Goal: Navigation & Orientation: Find specific page/section

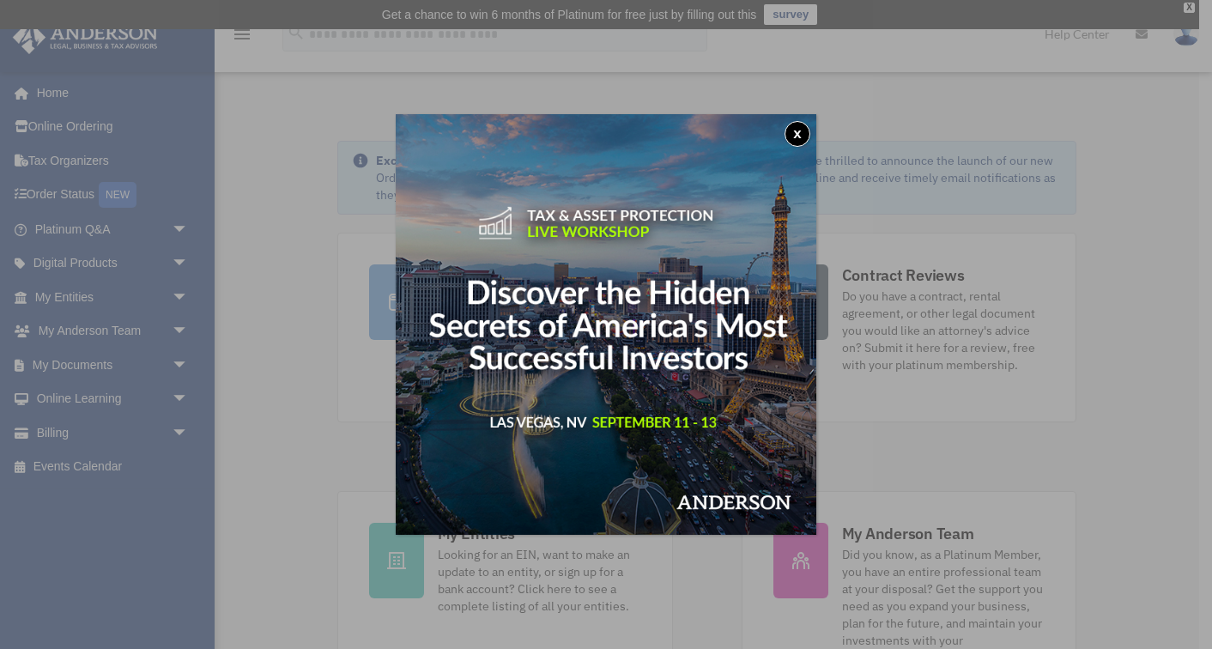
click at [798, 133] on button "x" at bounding box center [798, 134] width 26 height 26
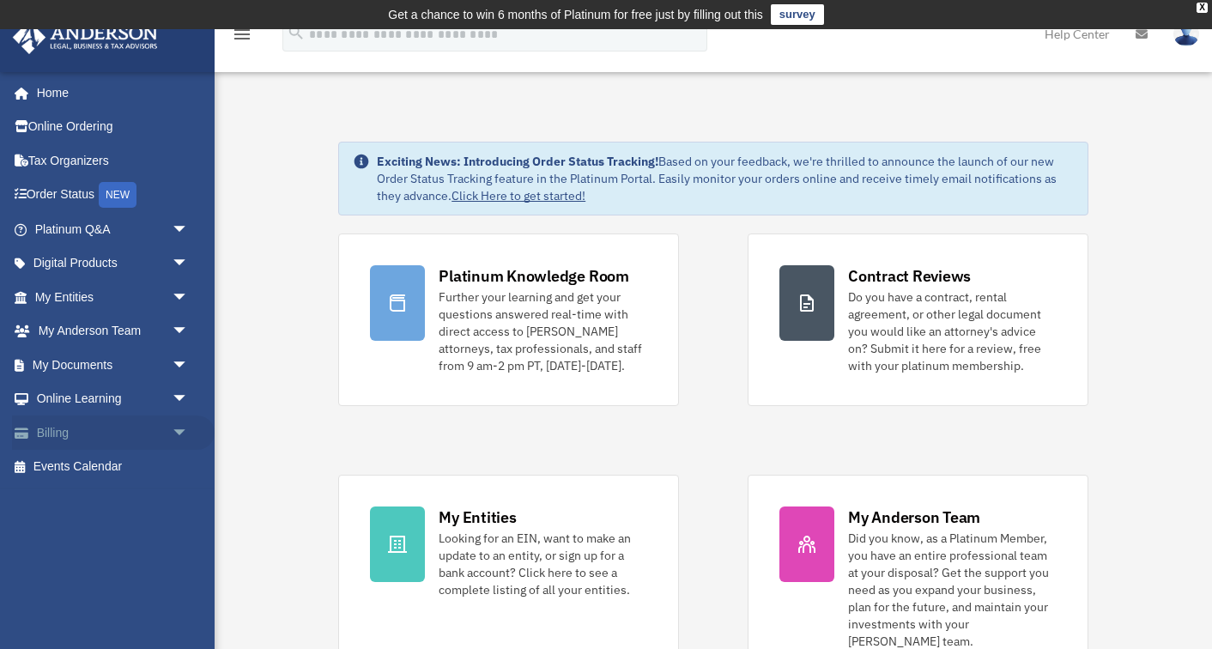
click at [105, 428] on link "Billing arrow_drop_down" at bounding box center [113, 433] width 203 height 34
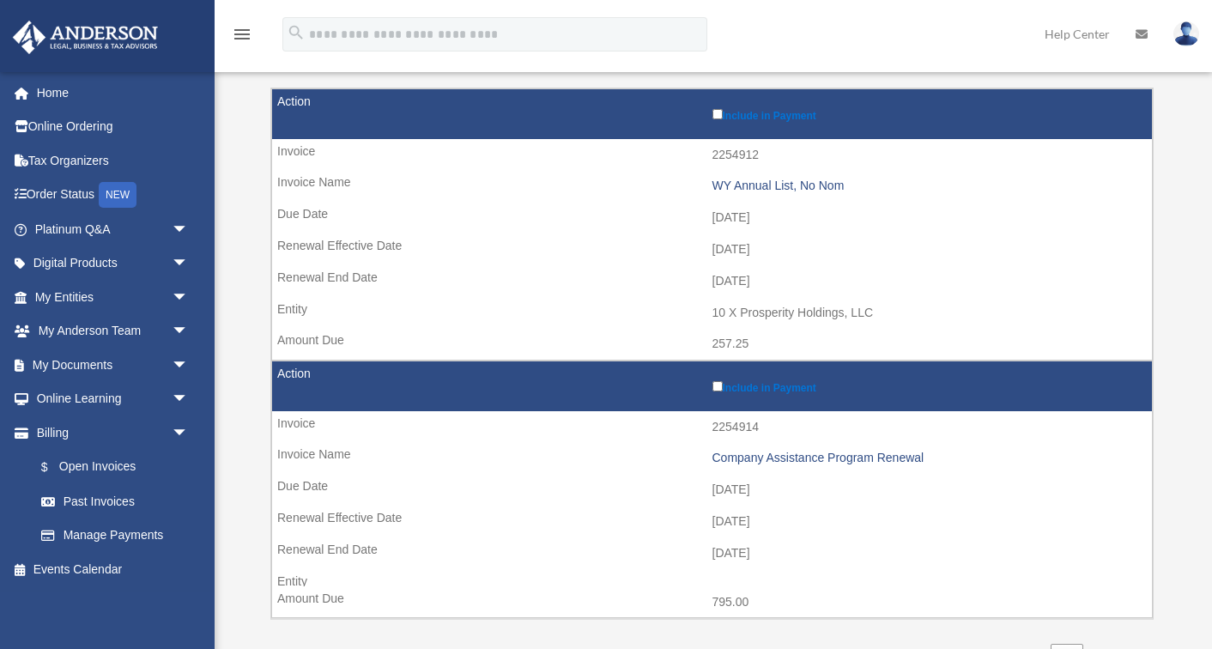
scroll to position [240, 0]
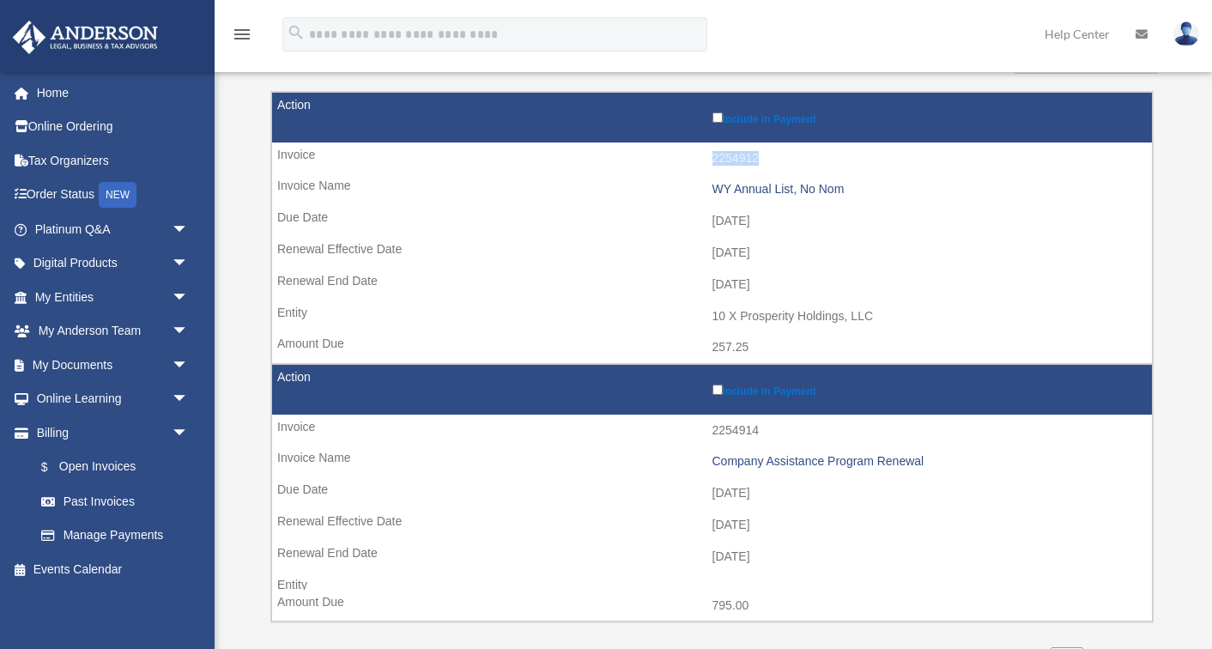
drag, startPoint x: 714, startPoint y: 151, endPoint x: 758, endPoint y: 150, distance: 43.8
click at [758, 150] on td "2254912" at bounding box center [712, 159] width 880 height 33
copy td "2254912"
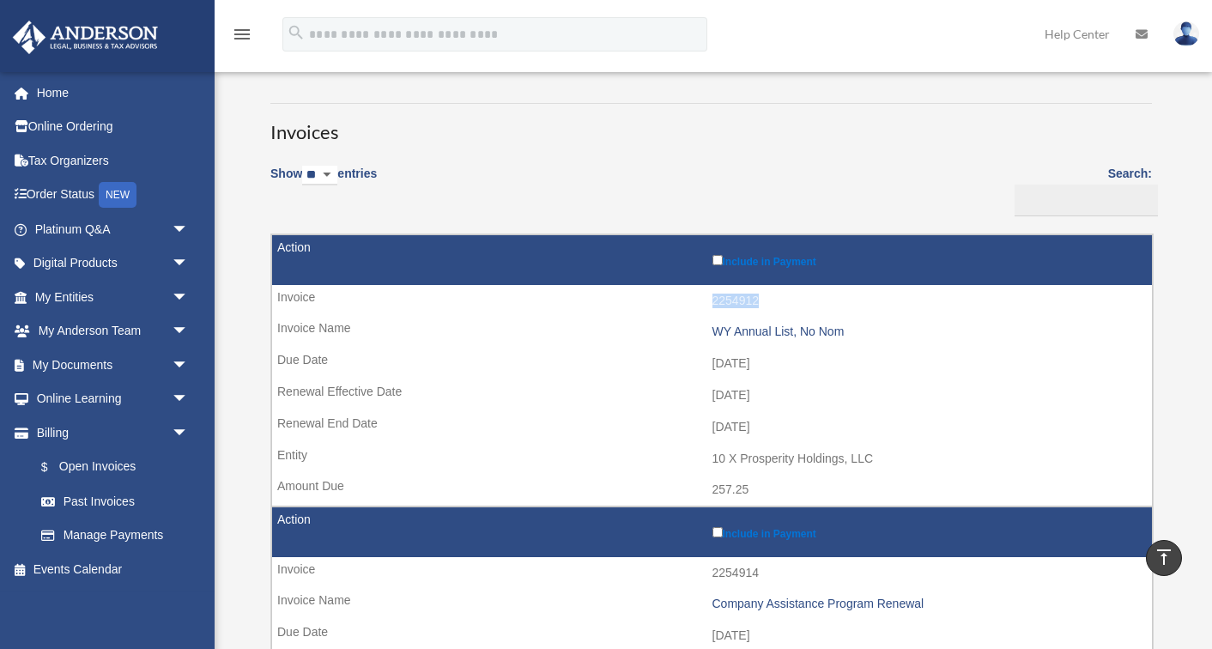
scroll to position [83, 0]
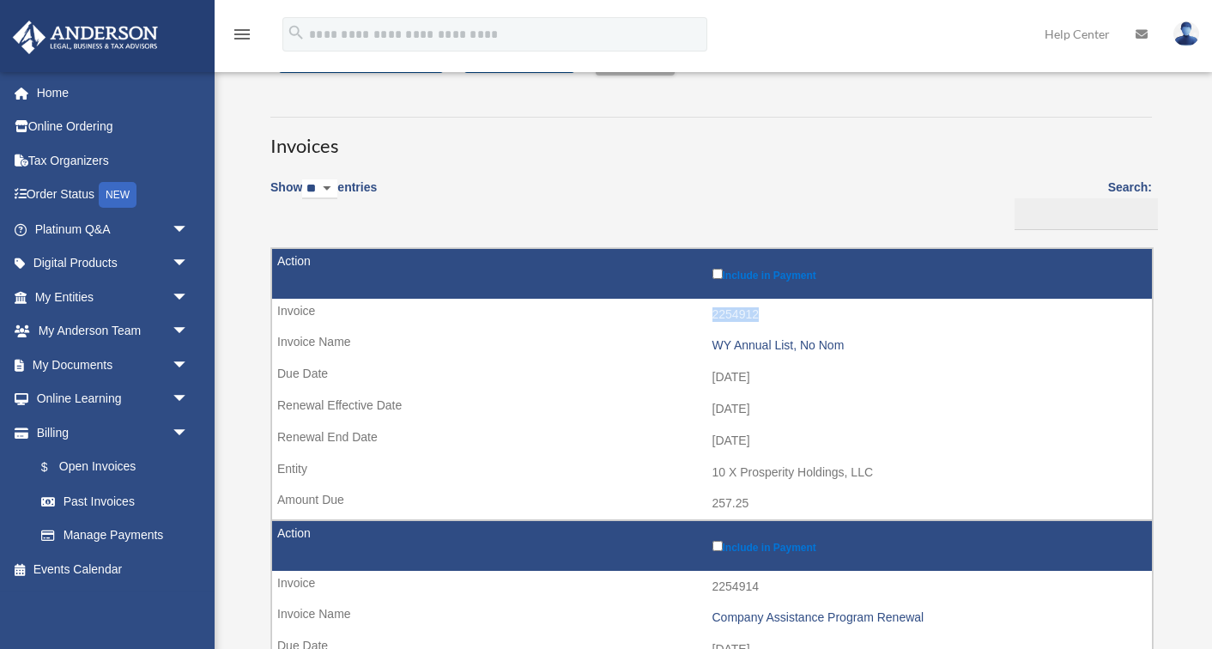
click at [643, 223] on div "Show ** ** ** *** entries Search: Pay Invoice # Invoice Name Due Date Renewal E…" at bounding box center [711, 503] width 882 height 671
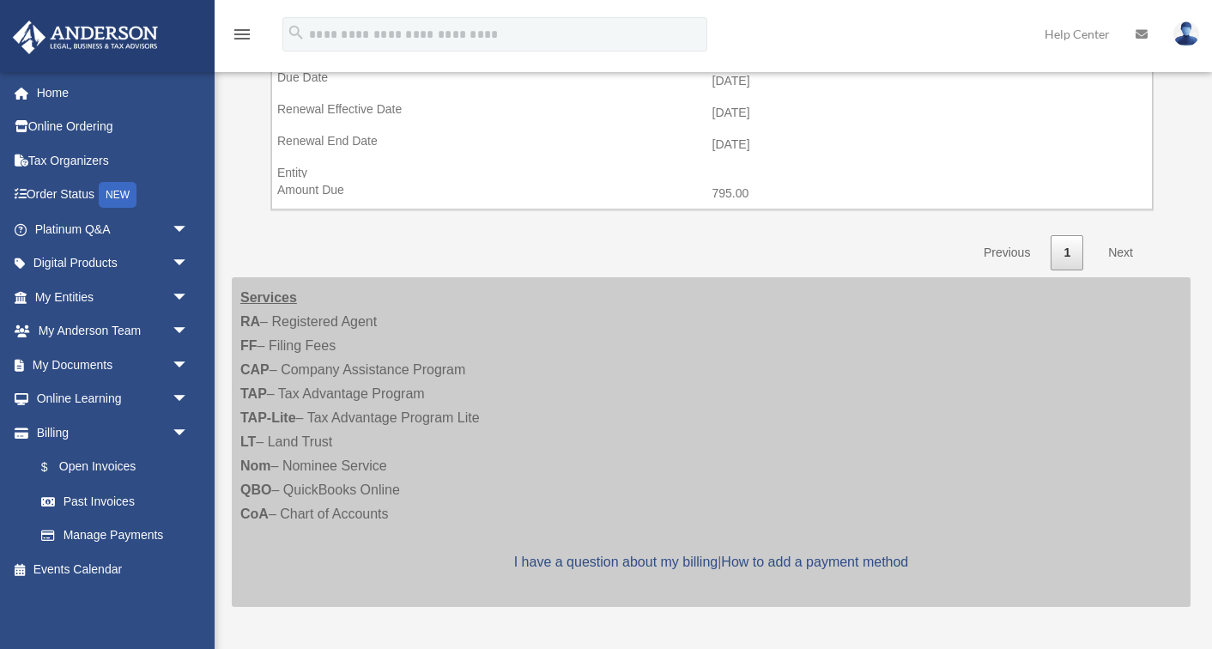
scroll to position [653, 0]
click at [1127, 237] on link "Next" at bounding box center [1121, 251] width 51 height 35
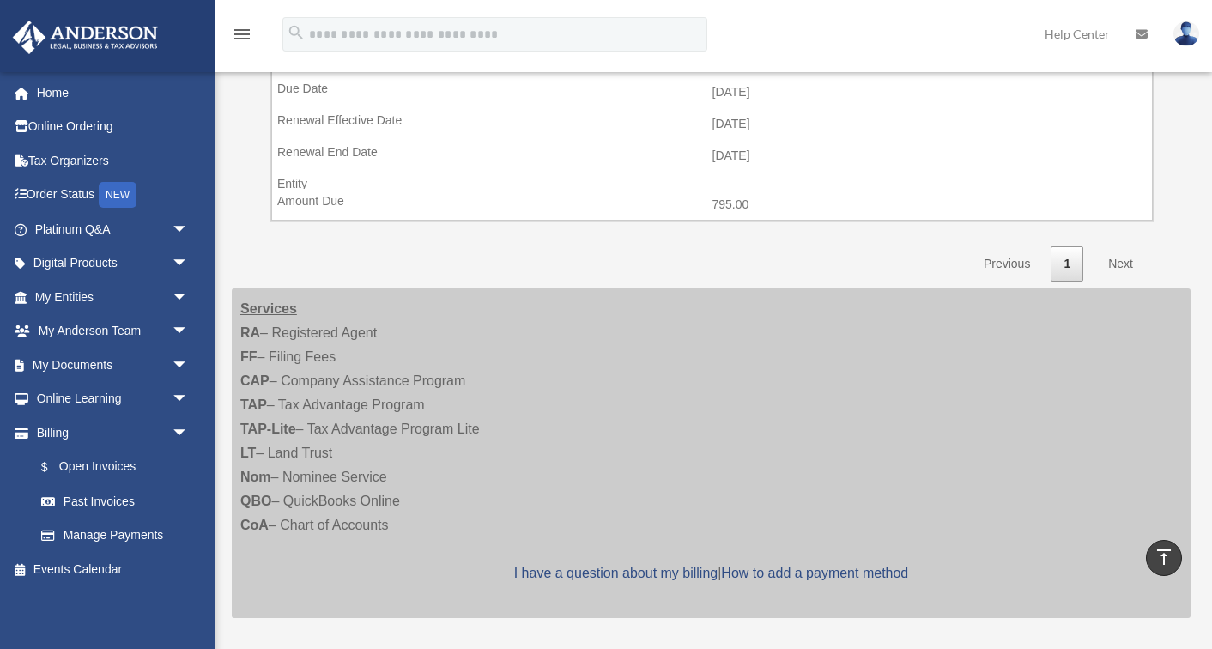
scroll to position [660, 0]
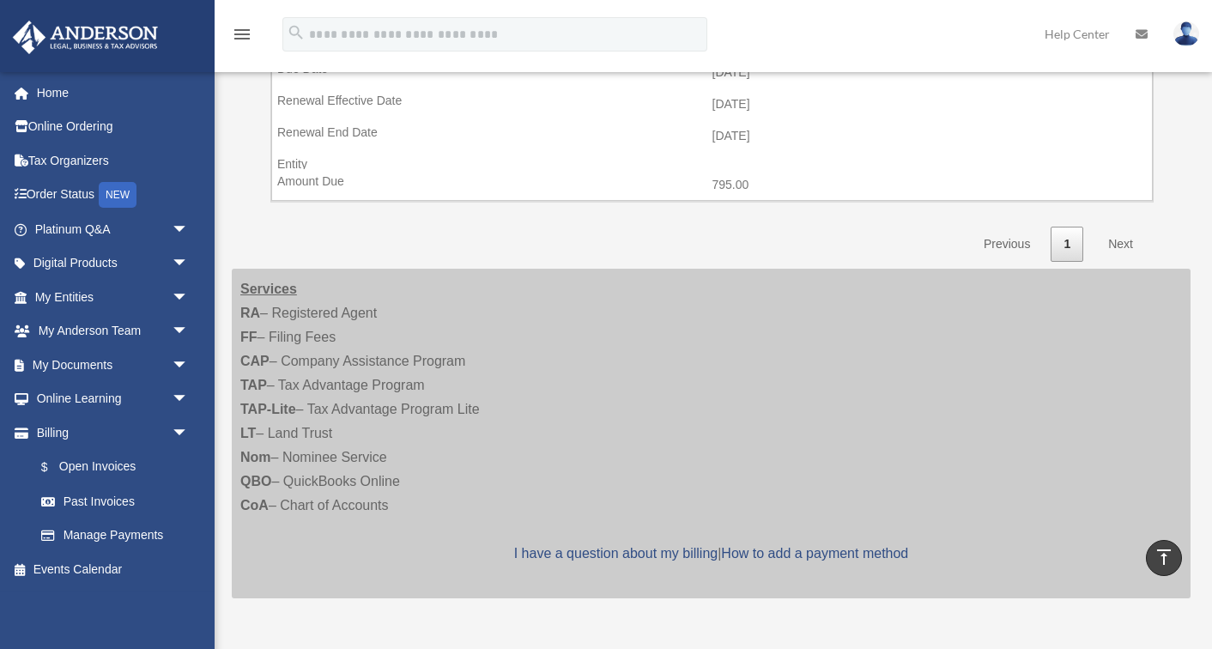
click at [1118, 230] on link "Next" at bounding box center [1121, 244] width 51 height 35
click at [1007, 229] on link "Previous" at bounding box center [1007, 244] width 72 height 35
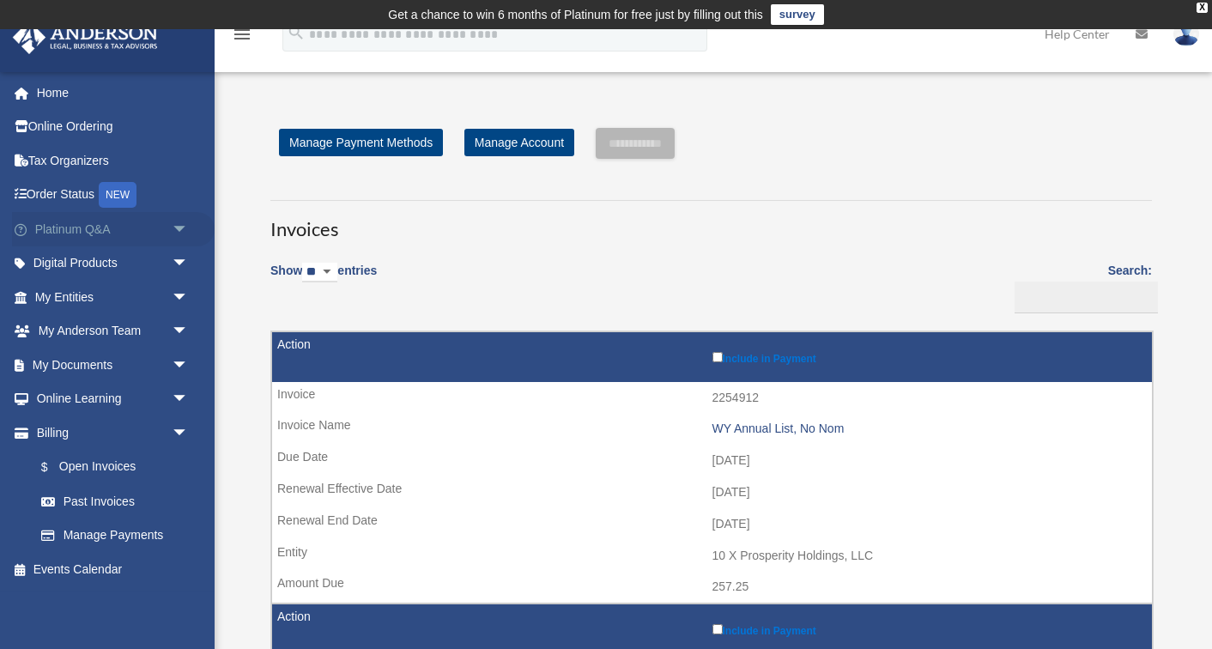
scroll to position [0, 0]
click at [112, 499] on link "Past Invoices" at bounding box center [119, 501] width 191 height 34
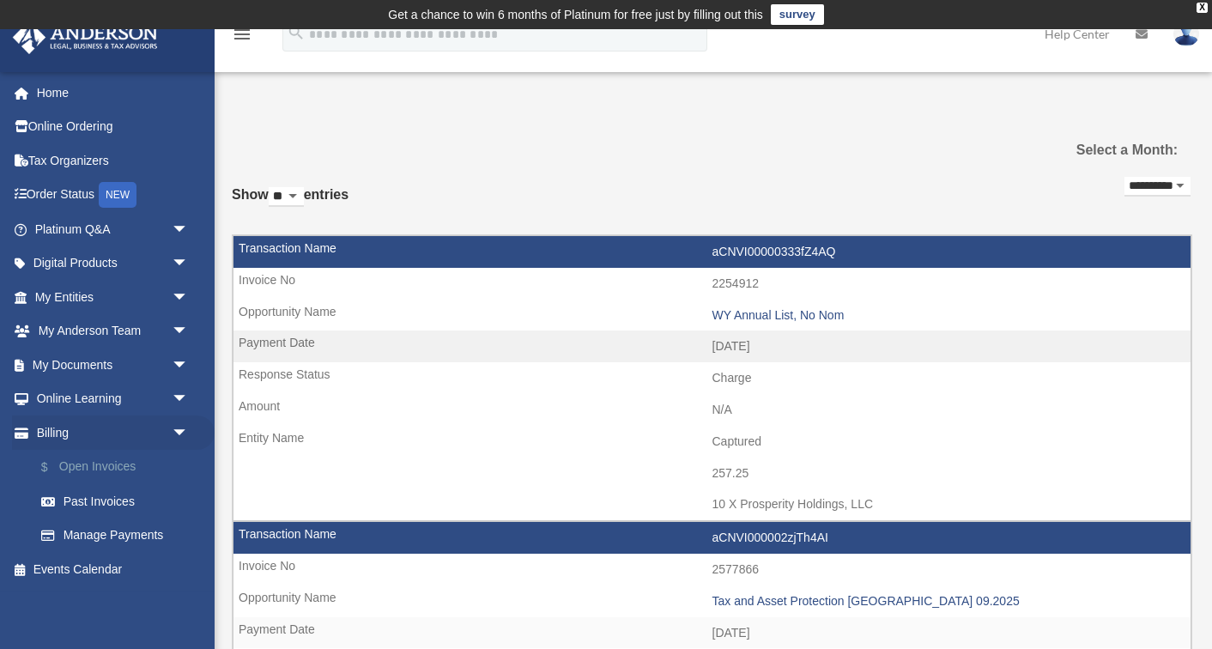
click at [106, 460] on link "$ Open Invoices" at bounding box center [119, 467] width 191 height 35
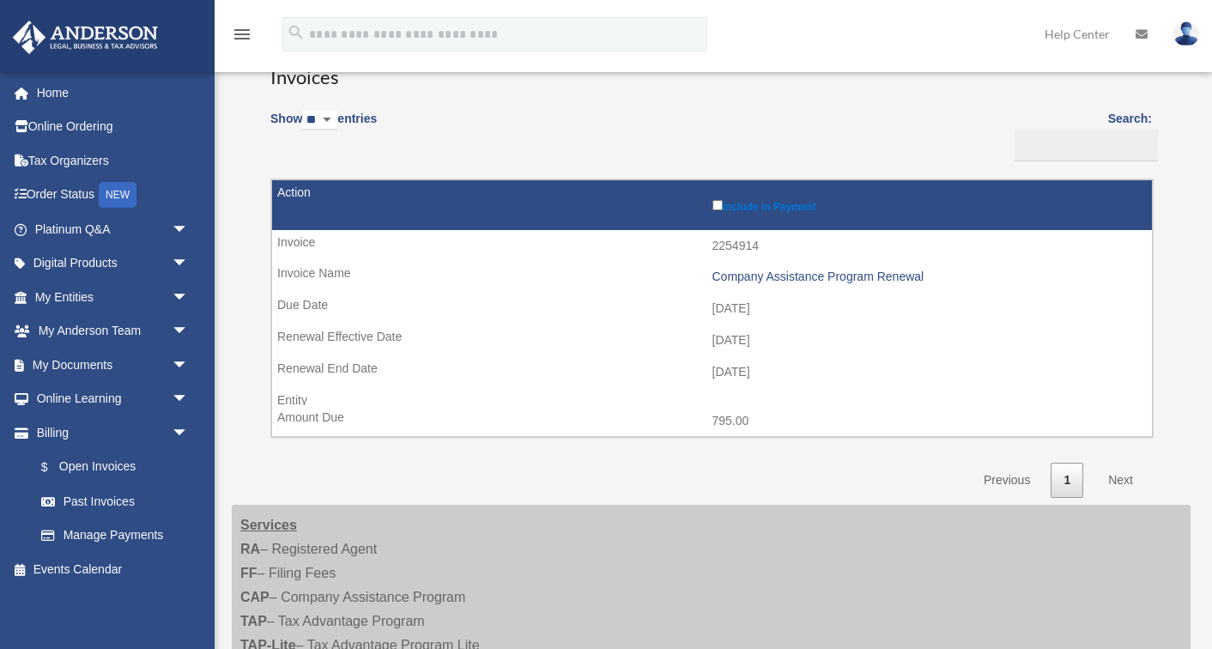
scroll to position [125, 0]
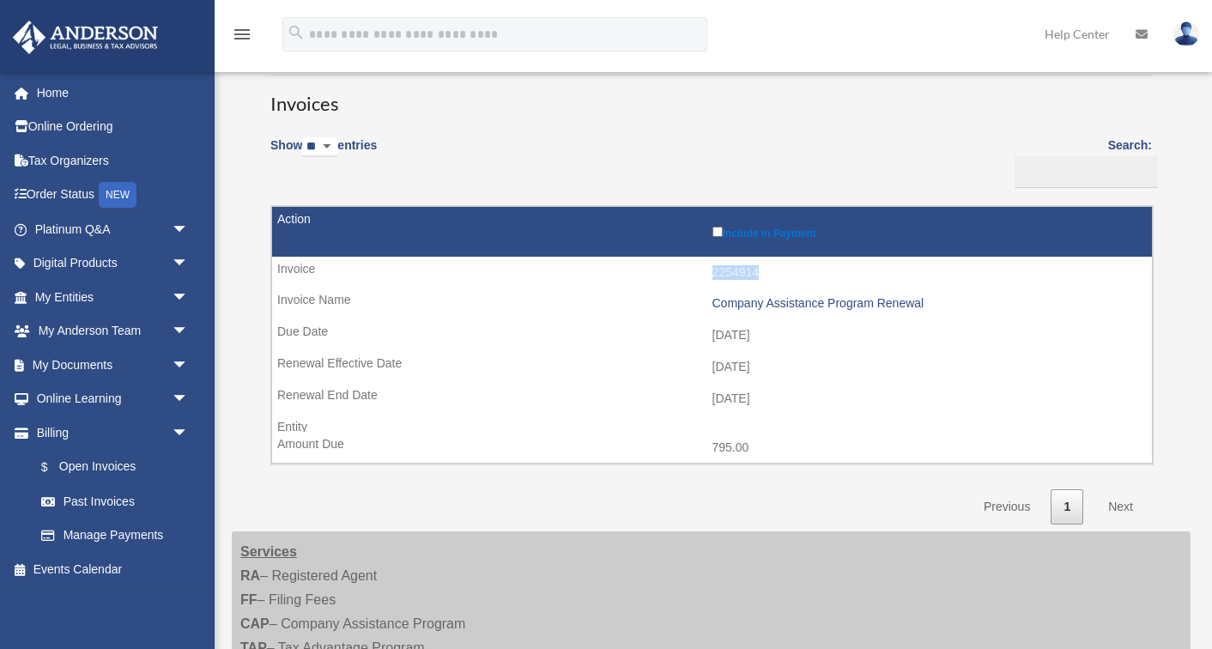
drag, startPoint x: 714, startPoint y: 270, endPoint x: 761, endPoint y: 269, distance: 47.2
click at [761, 269] on td "2254914" at bounding box center [712, 273] width 880 height 33
copy td "2254914"
click at [121, 295] on link "My Entities arrow_drop_down" at bounding box center [113, 297] width 203 height 34
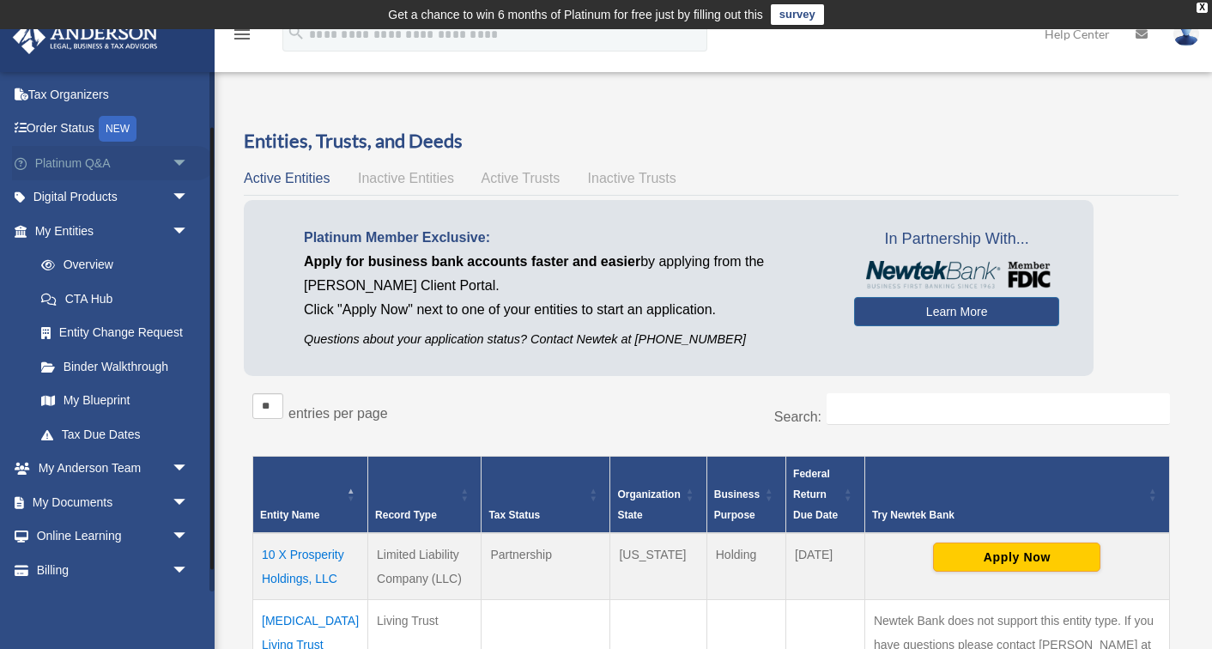
click at [146, 157] on link "Platinum Q&A arrow_drop_down" at bounding box center [113, 163] width 203 height 34
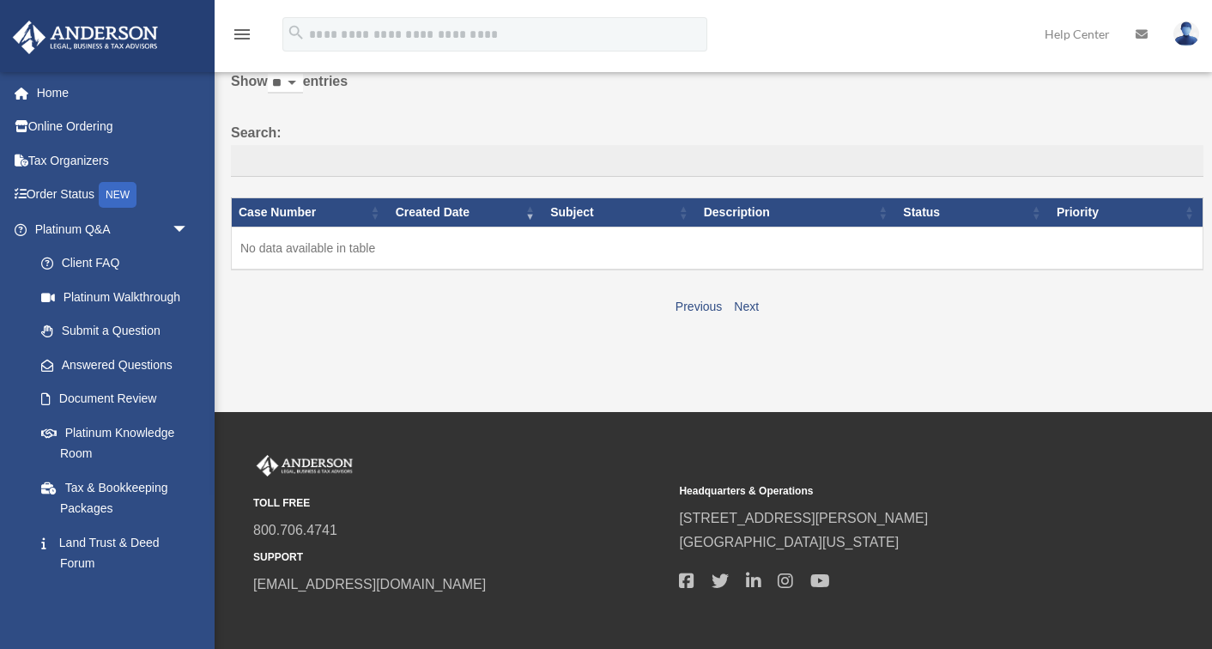
scroll to position [119, 0]
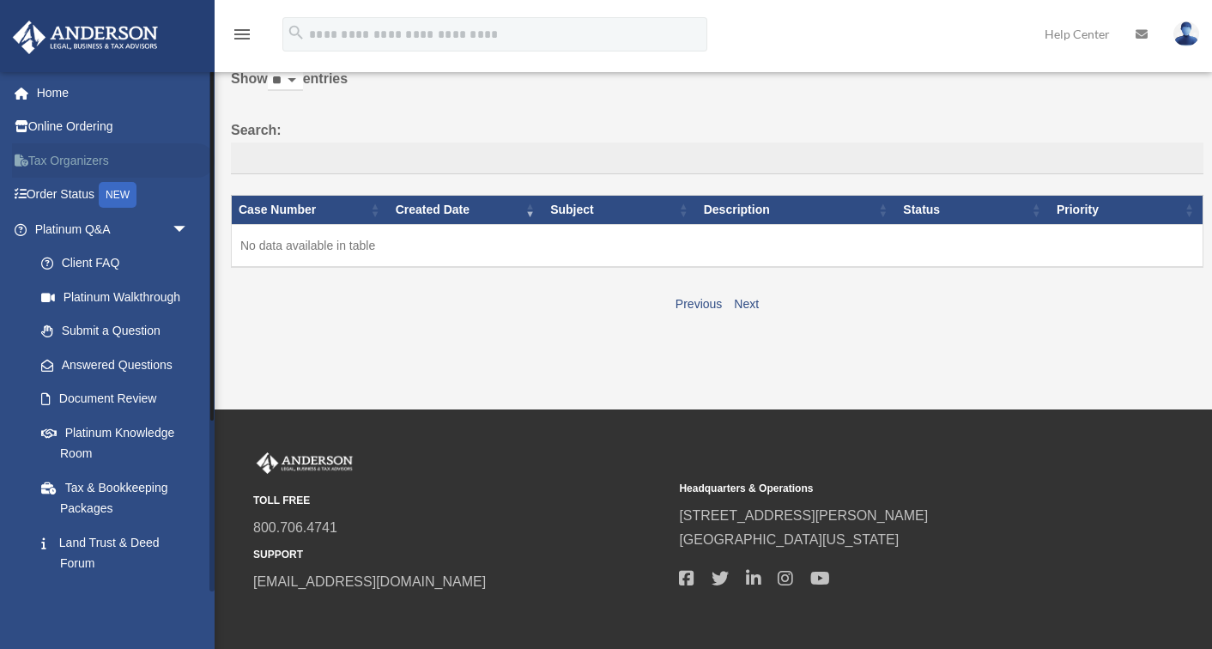
click at [92, 163] on link "Tax Organizers" at bounding box center [113, 160] width 203 height 34
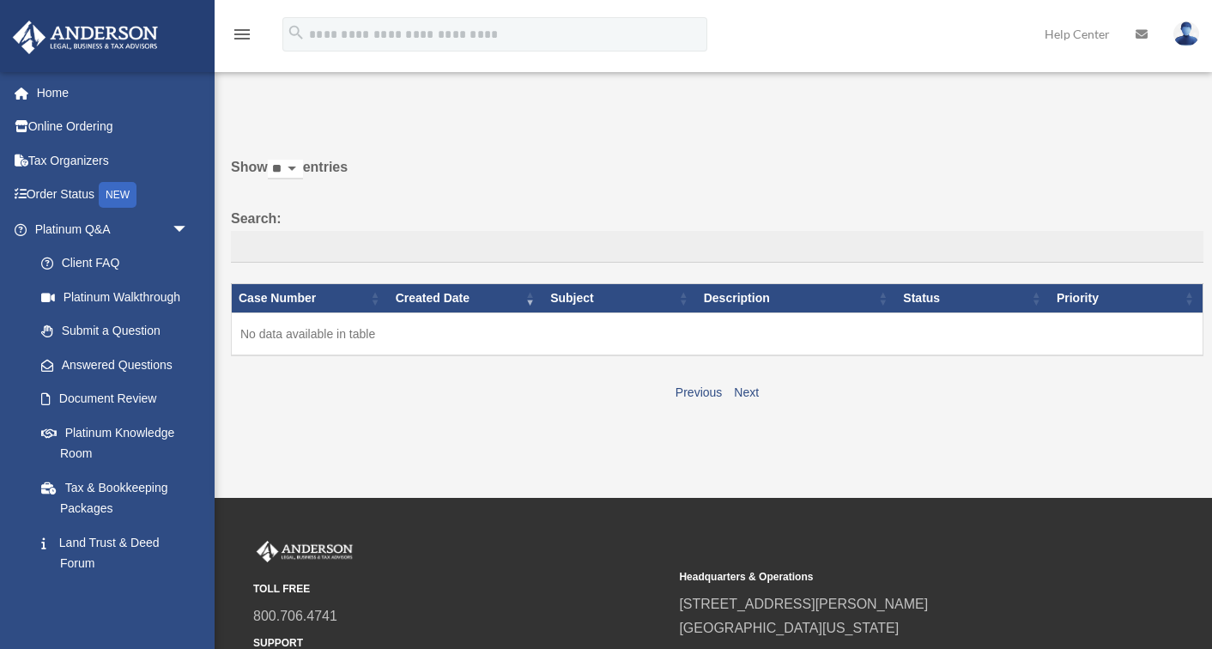
scroll to position [30, 0]
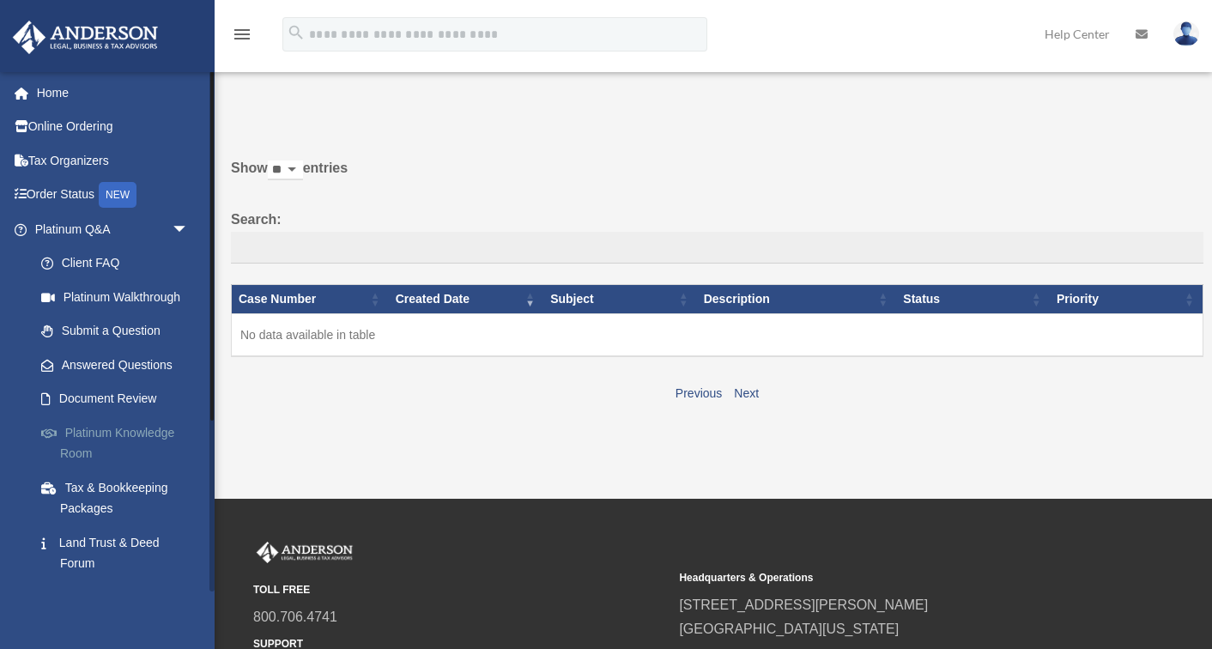
click at [137, 434] on link "Platinum Knowledge Room" at bounding box center [119, 443] width 191 height 55
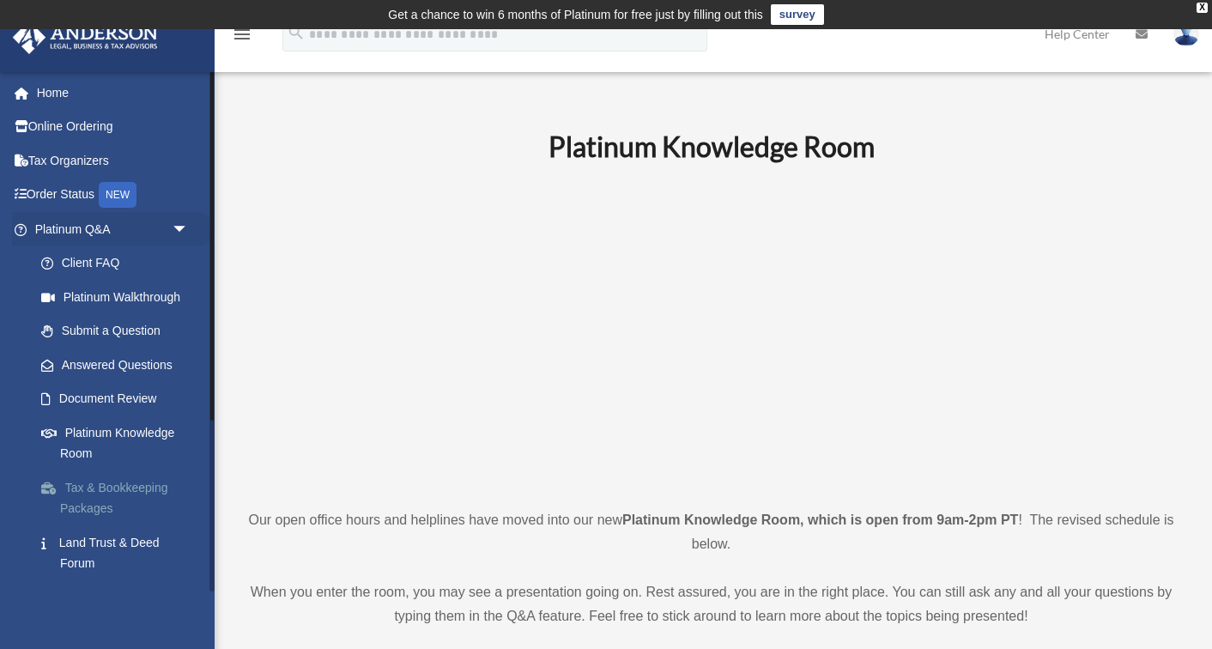
click at [120, 518] on link "Tax & Bookkeeping Packages" at bounding box center [119, 498] width 191 height 55
